Goal: Task Accomplishment & Management: Complete application form

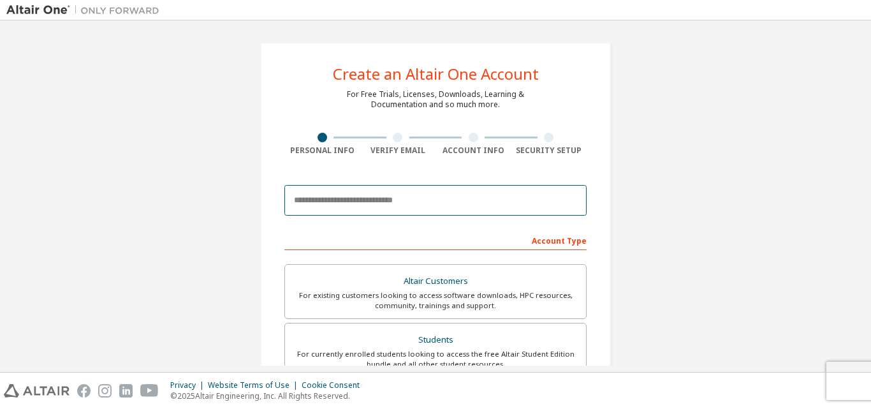
click at [410, 200] on input "email" at bounding box center [435, 200] width 302 height 31
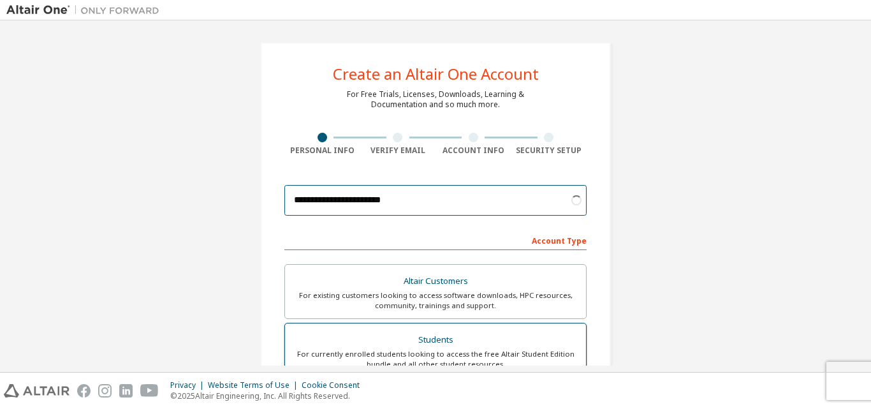
type input "**********"
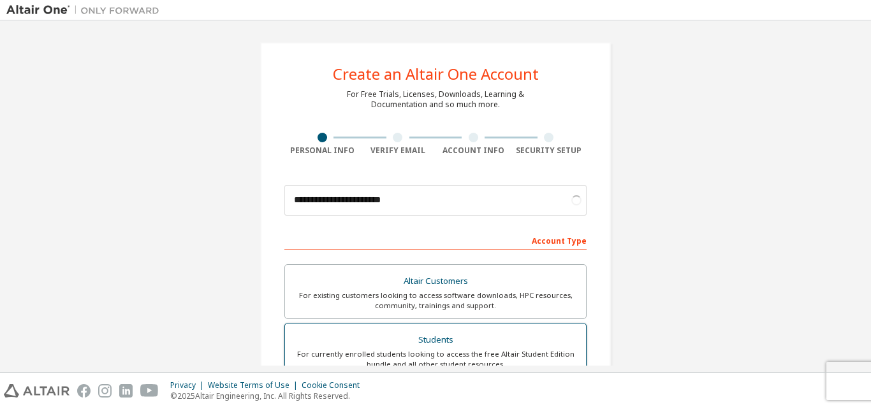
click at [427, 353] on div "For currently enrolled students looking to access the free Altair Student Editi…" at bounding box center [436, 359] width 286 height 20
click at [362, 264] on label "Altair Customers For existing customers looking to access software downloads, H…" at bounding box center [435, 291] width 302 height 55
drag, startPoint x: 356, startPoint y: 231, endPoint x: 365, endPoint y: 240, distance: 12.6
click at [365, 240] on div "Account Type" at bounding box center [435, 240] width 302 height 20
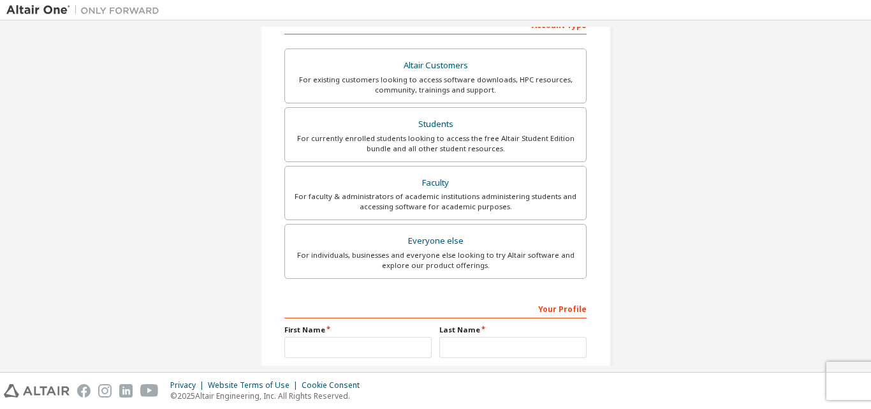
click at [368, 226] on div "Account Type Academic emails outside our recognised list will require manual ve…" at bounding box center [435, 238] width 302 height 448
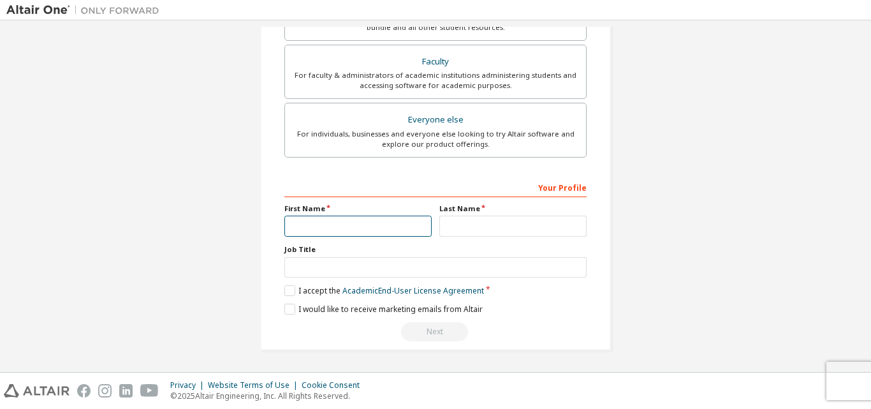
click at [369, 230] on input "text" at bounding box center [357, 225] width 147 height 21
type input "******"
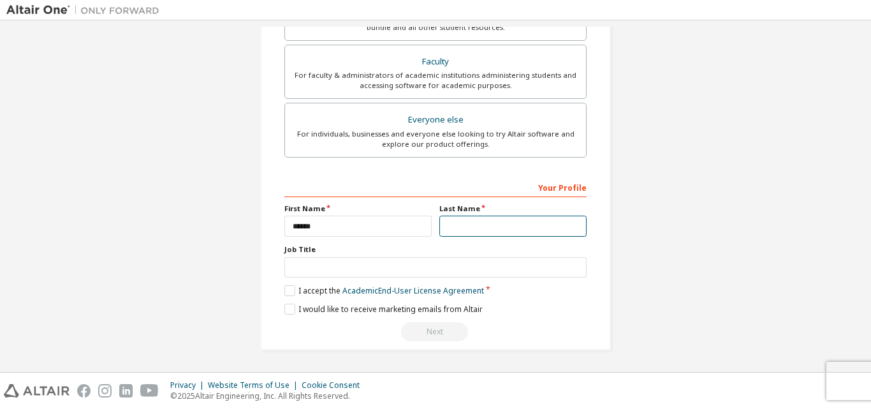
click at [439, 231] on input "text" at bounding box center [512, 225] width 147 height 21
type input "*****"
click at [302, 293] on label "I accept the Academic End-User License Agreement" at bounding box center [384, 290] width 200 height 11
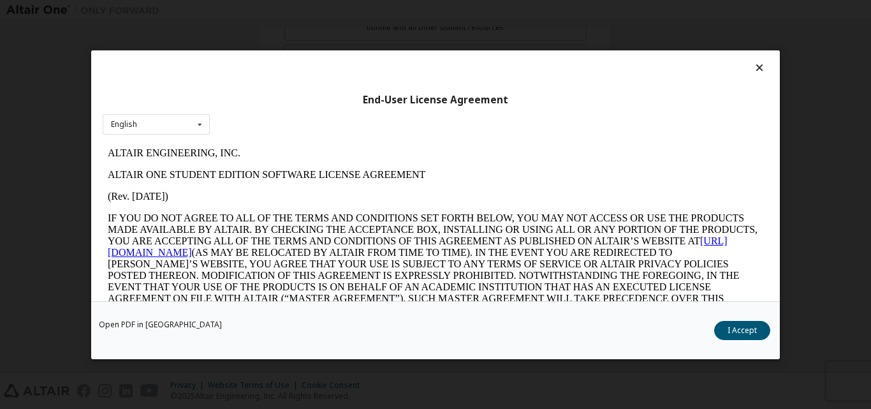
scroll to position [0, 0]
click at [734, 334] on button "I Accept" at bounding box center [742, 329] width 56 height 19
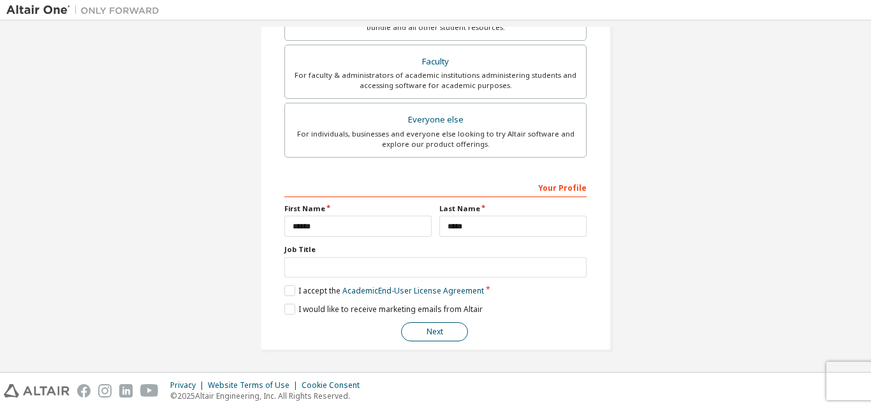
click at [453, 330] on button "Next" at bounding box center [434, 331] width 67 height 19
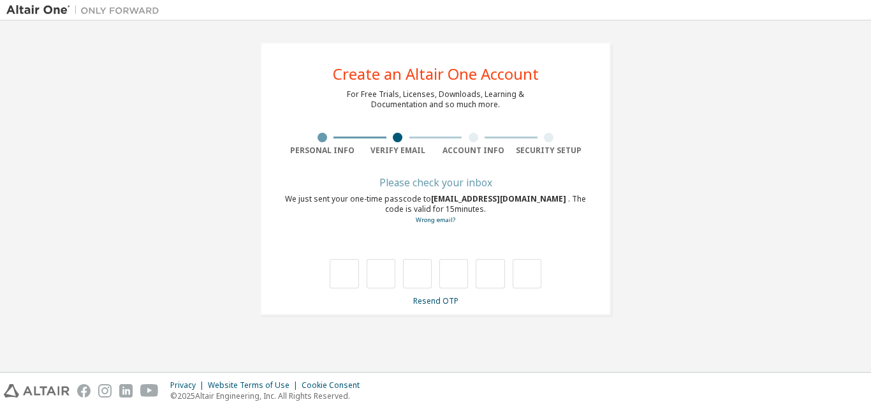
type input "*"
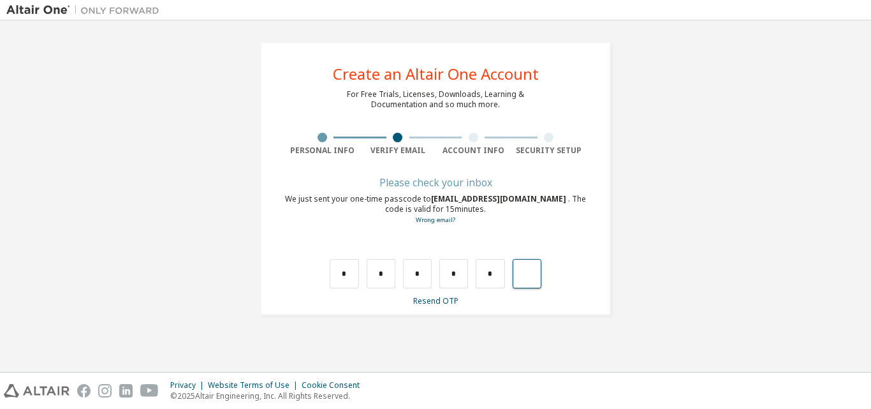
type input "*"
